Goal: Information Seeking & Learning: Learn about a topic

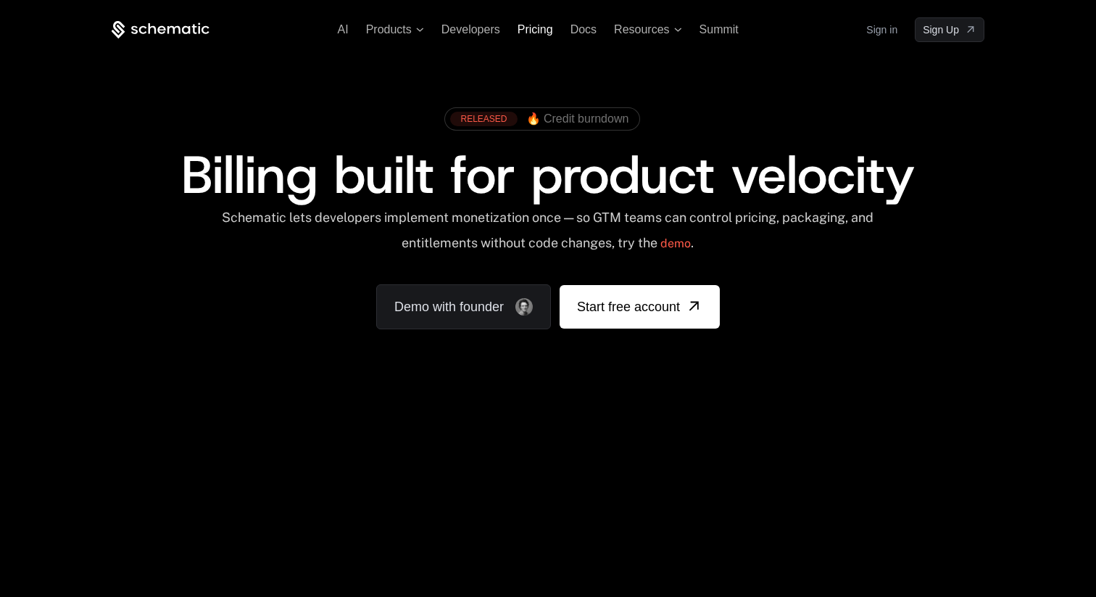
click at [541, 33] on span "Pricing" at bounding box center [536, 29] width 36 height 12
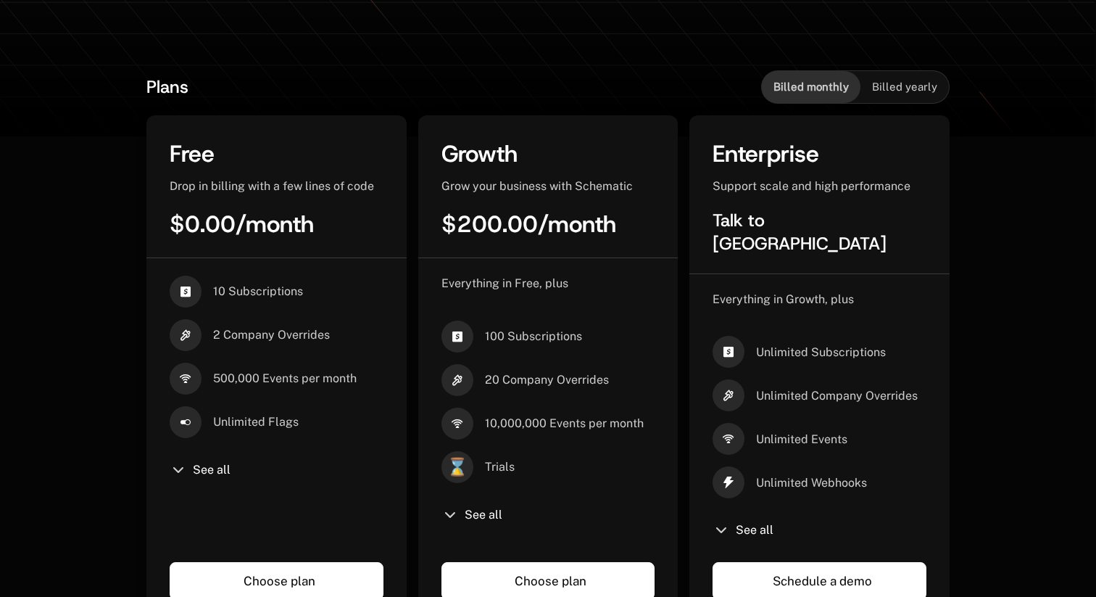
scroll to position [297, 0]
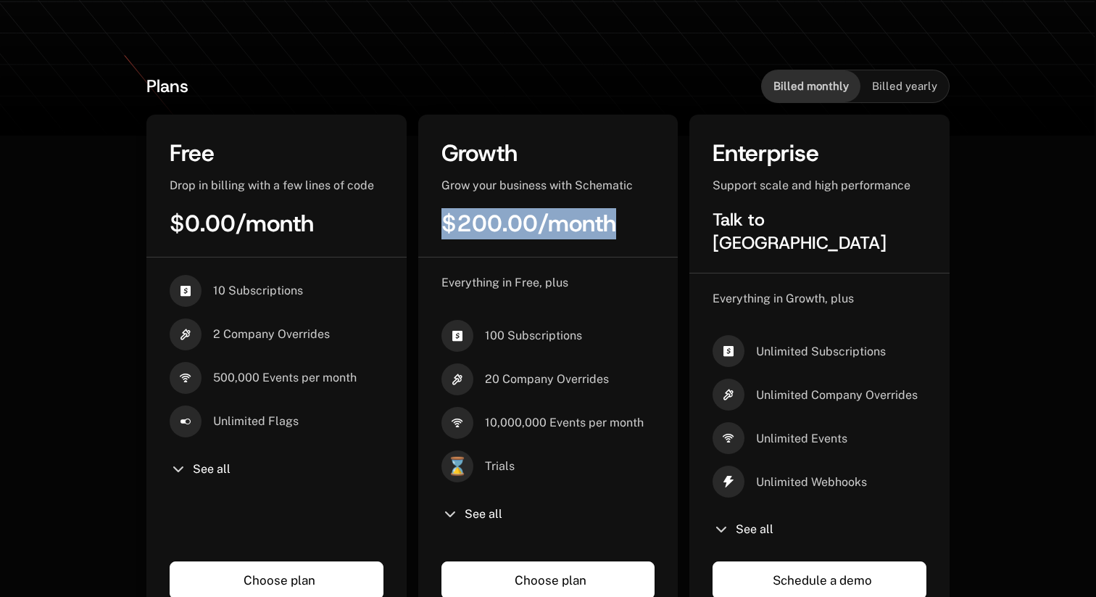
drag, startPoint x: 443, startPoint y: 226, endPoint x: 631, endPoint y: 234, distance: 187.9
click at [631, 234] on div "$200.00 / month" at bounding box center [548, 223] width 214 height 31
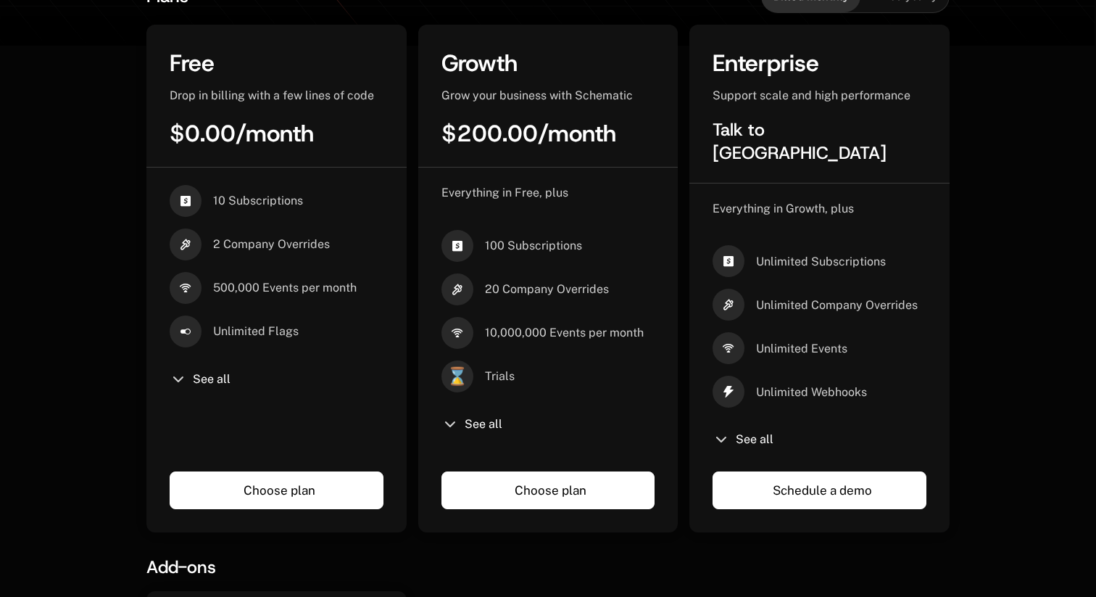
scroll to position [388, 0]
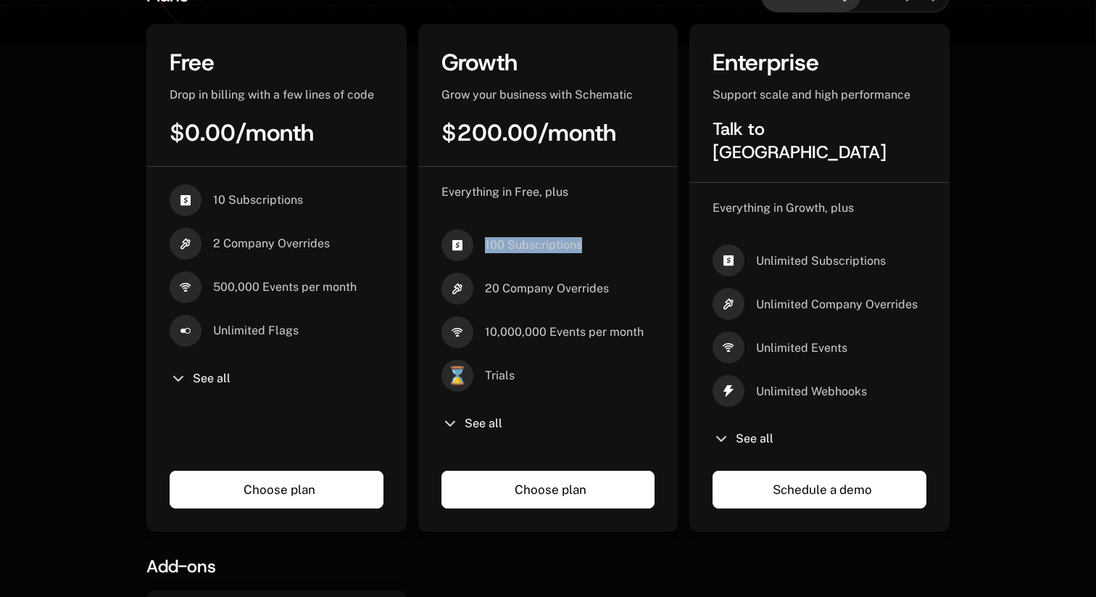
drag, startPoint x: 484, startPoint y: 247, endPoint x: 606, endPoint y: 247, distance: 122.5
click at [607, 247] on div "100 Subscriptions" at bounding box center [548, 245] width 214 height 32
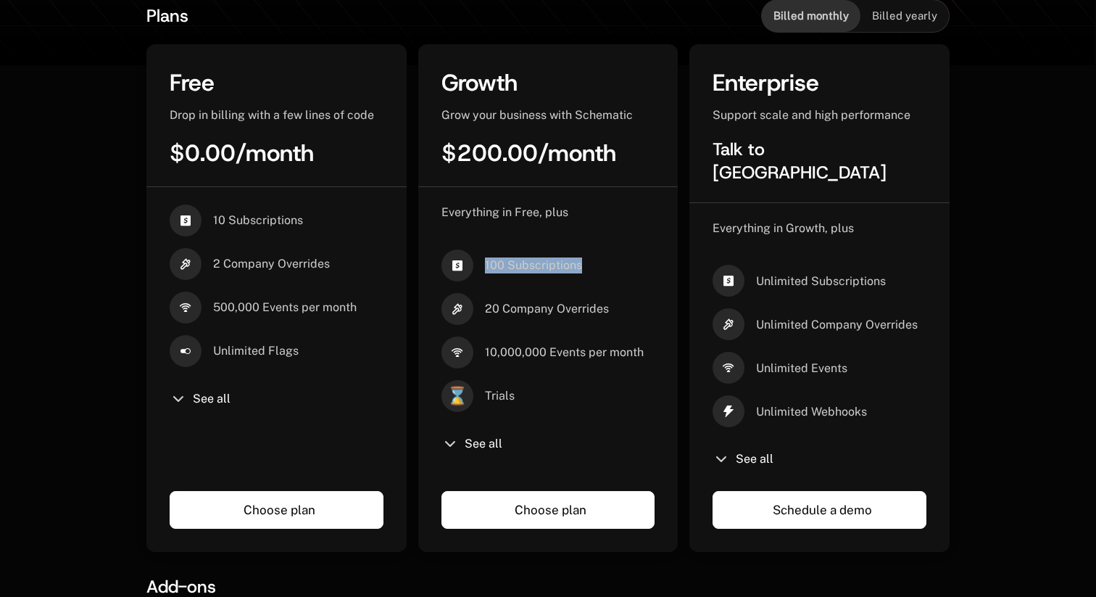
scroll to position [375, 0]
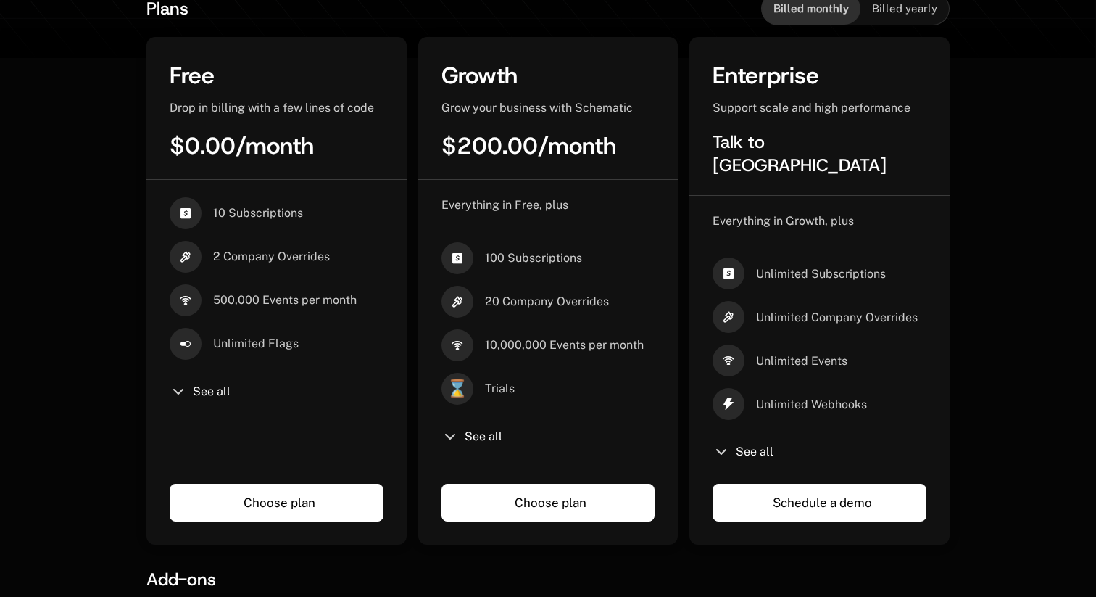
click at [498, 260] on span "100 Subscriptions" at bounding box center [533, 258] width 97 height 16
drag, startPoint x: 484, startPoint y: 260, endPoint x: 613, endPoint y: 259, distance: 129.0
click at [613, 259] on div "100 Subscriptions" at bounding box center [548, 258] width 214 height 32
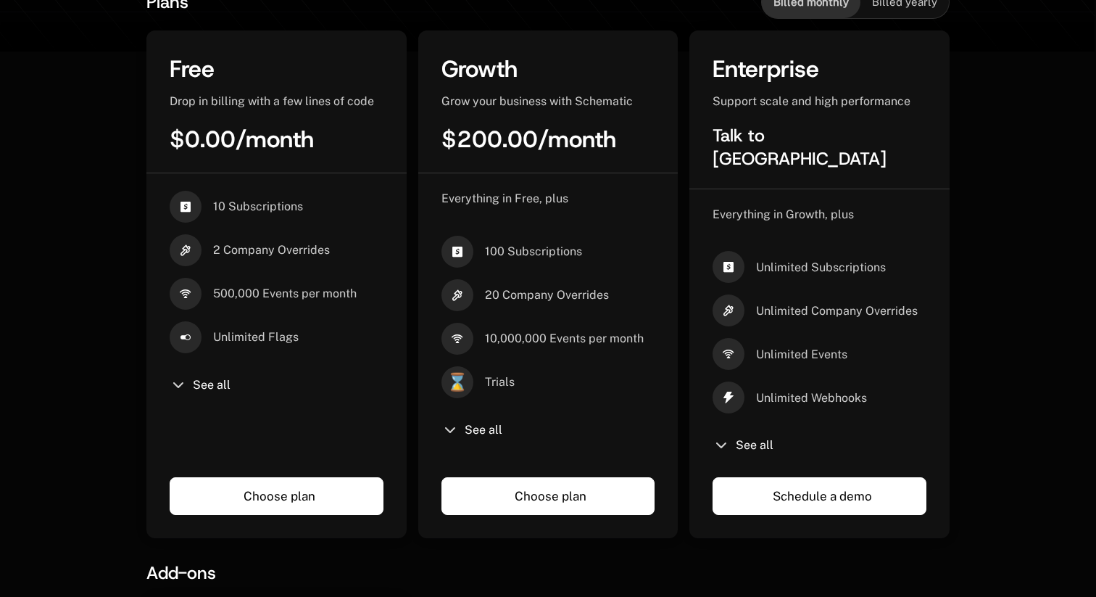
scroll to position [0, 0]
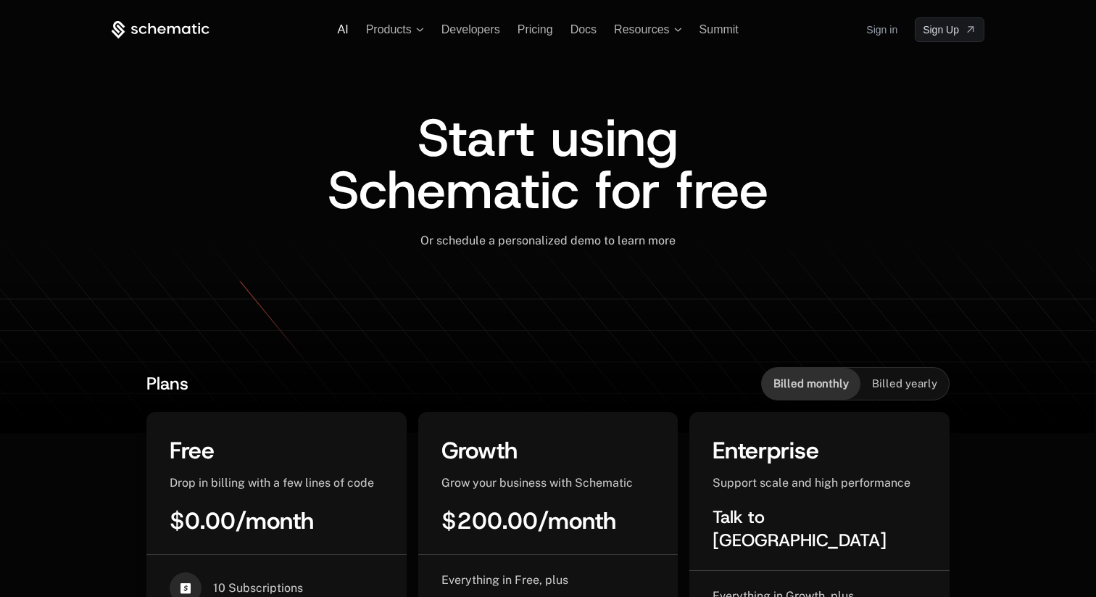
click at [345, 31] on span "AI" at bounding box center [343, 29] width 11 height 12
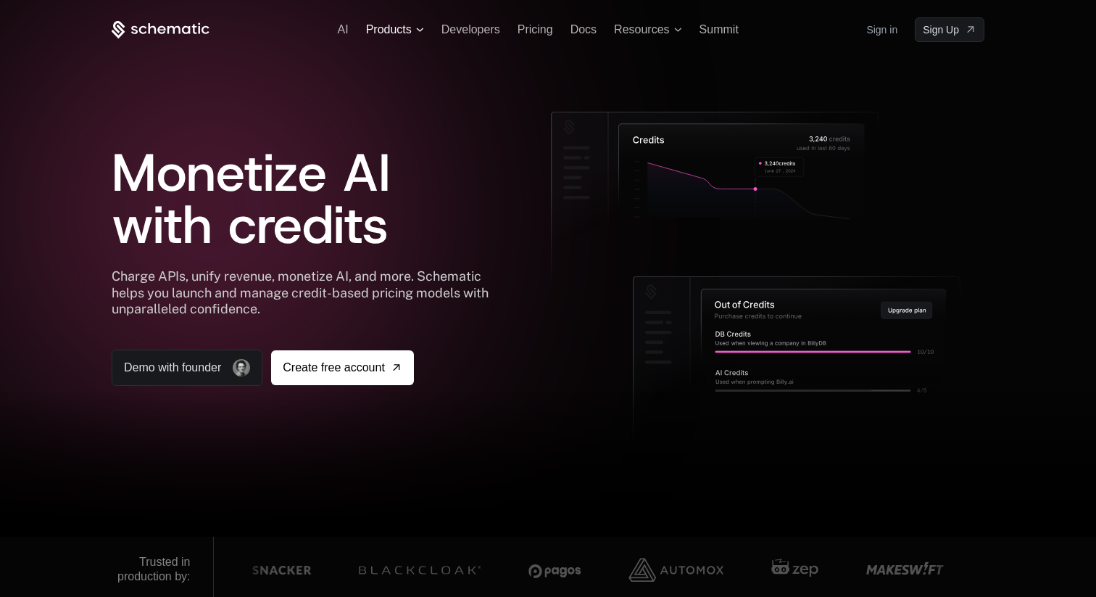
click at [409, 29] on span "Products" at bounding box center [389, 29] width 46 height 13
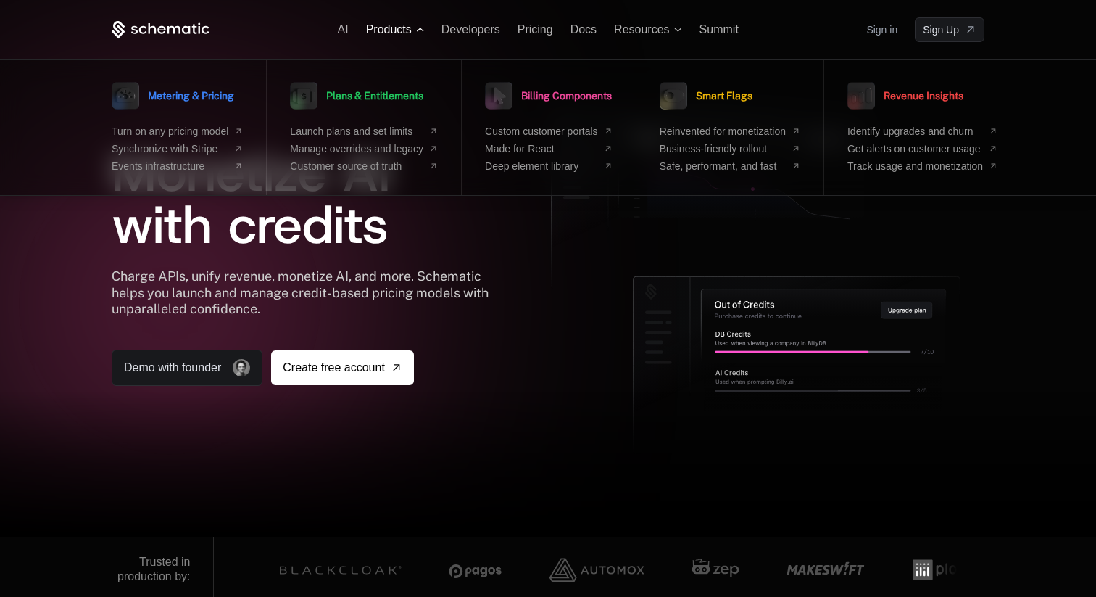
click at [409, 30] on span "Products" at bounding box center [389, 29] width 46 height 13
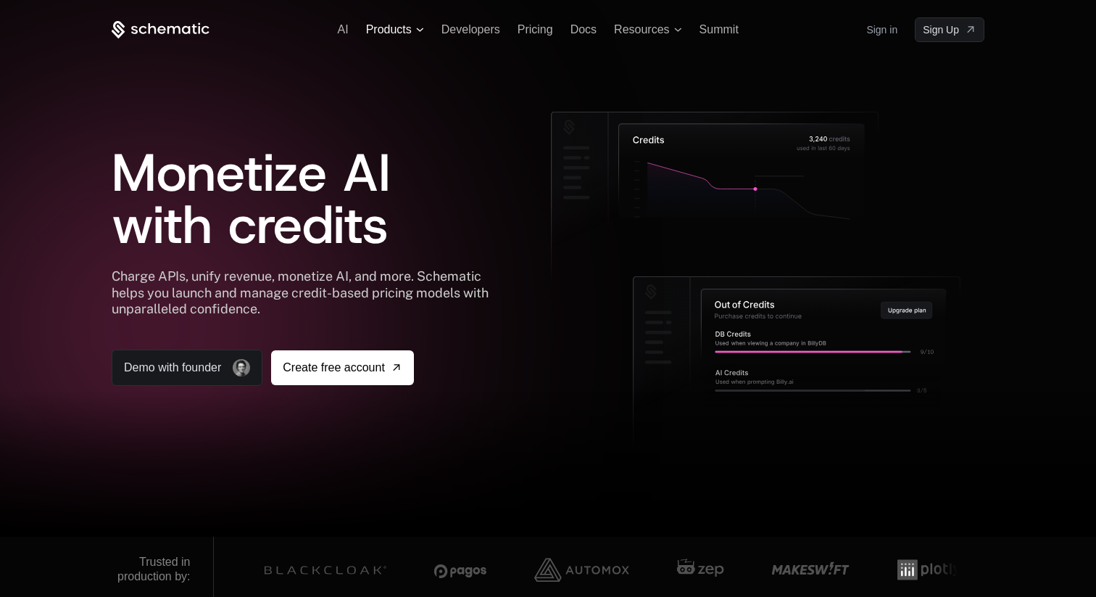
click at [409, 30] on span "Products" at bounding box center [389, 29] width 46 height 13
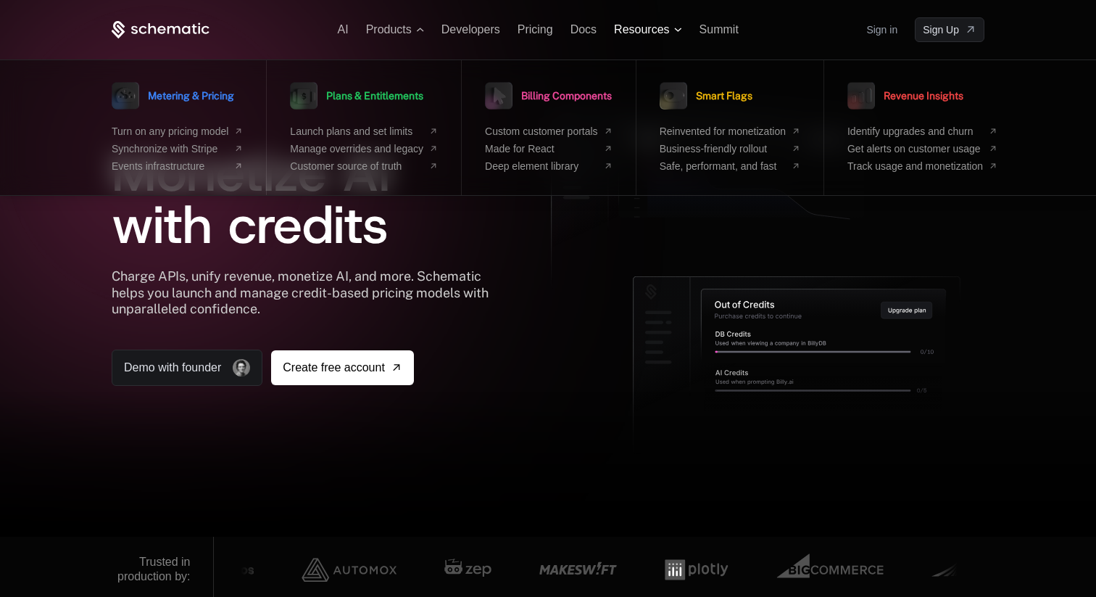
click at [645, 30] on span "Resources" at bounding box center [641, 29] width 55 height 13
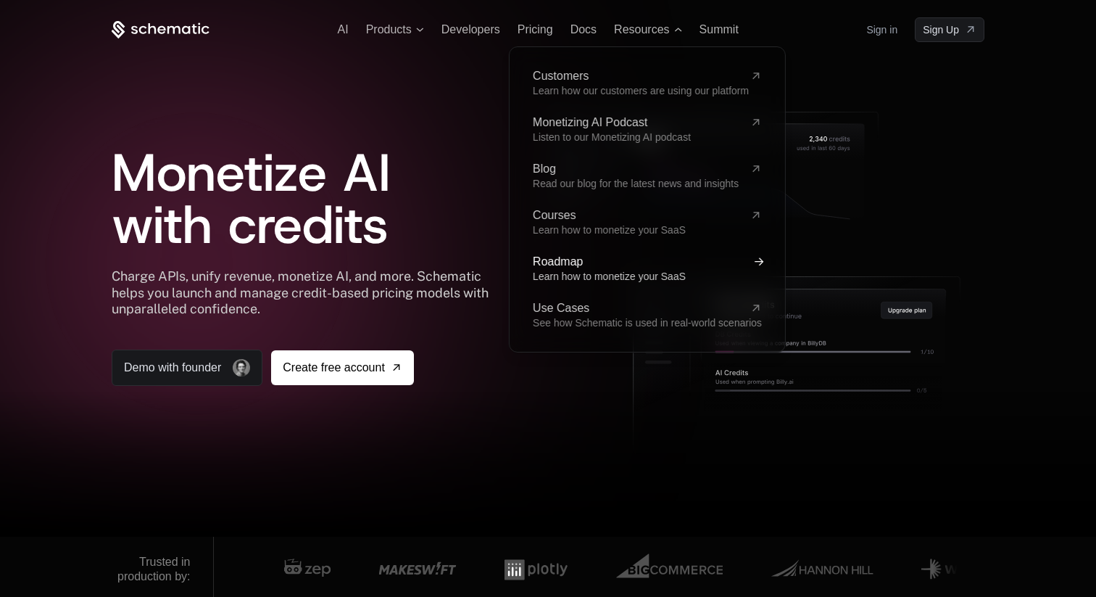
click at [569, 261] on span "Roadmap" at bounding box center [639, 262] width 212 height 12
